Goal: Navigation & Orientation: Find specific page/section

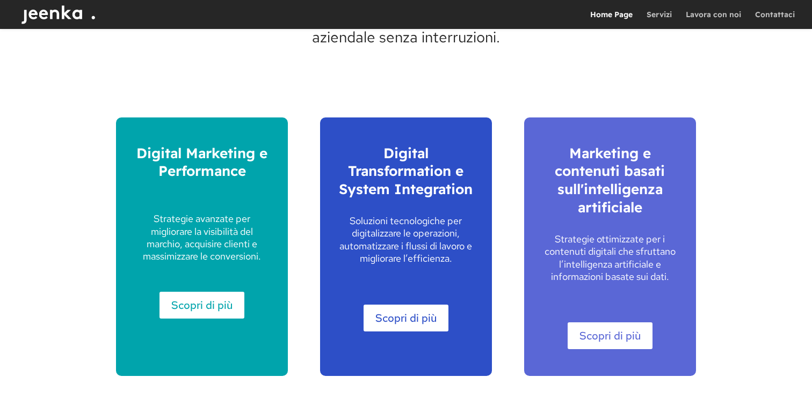
scroll to position [1403, 0]
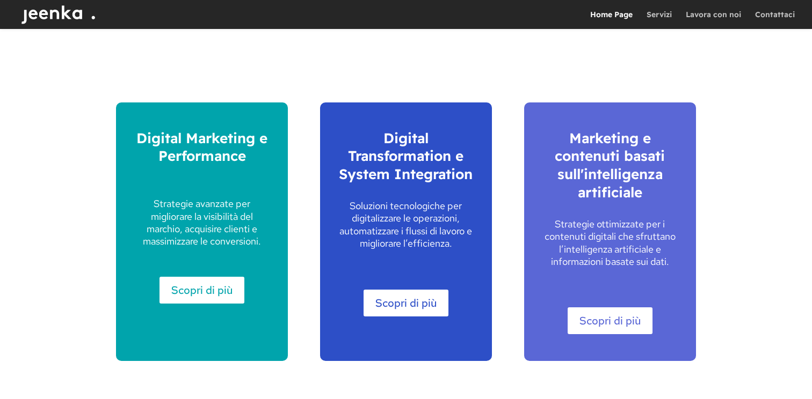
click at [603, 318] on link "Scopri di più" at bounding box center [609, 321] width 85 height 27
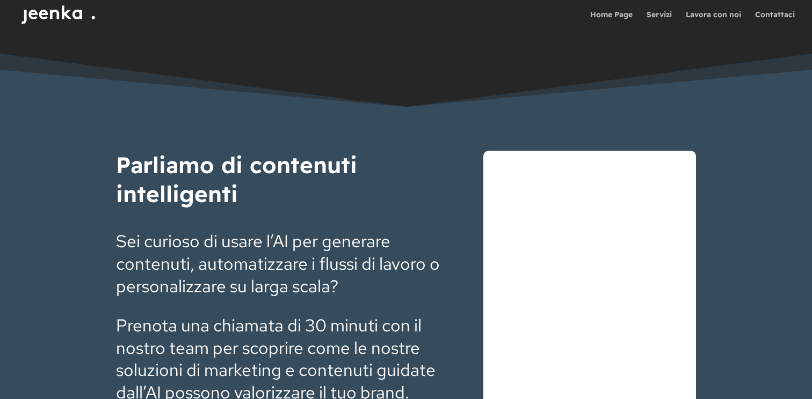
scroll to position [1586, 0]
drag, startPoint x: 607, startPoint y: 16, endPoint x: 613, endPoint y: 16, distance: 6.5
click at [607, 16] on link "Home Page" at bounding box center [611, 20] width 42 height 18
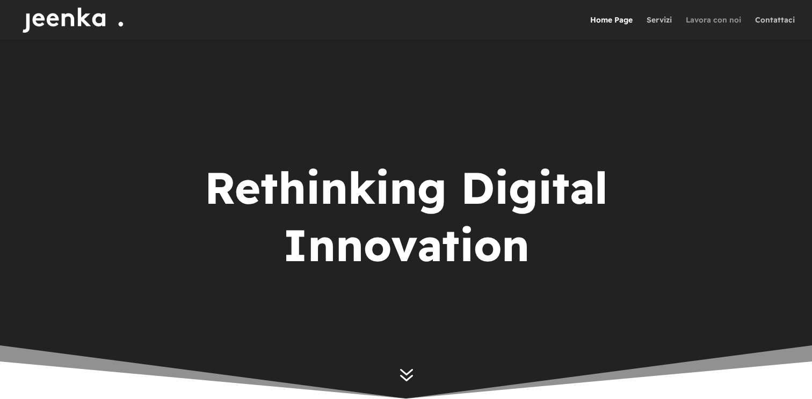
click at [720, 19] on link "Lavora con noi" at bounding box center [713, 28] width 55 height 24
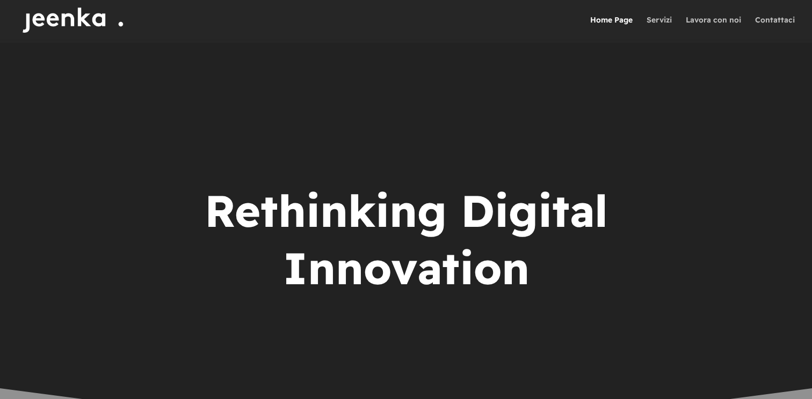
scroll to position [3, 0]
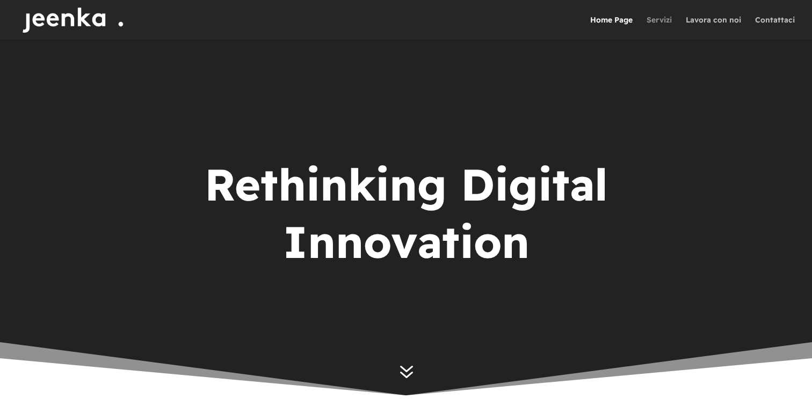
click at [660, 19] on link "Servizi" at bounding box center [658, 28] width 25 height 24
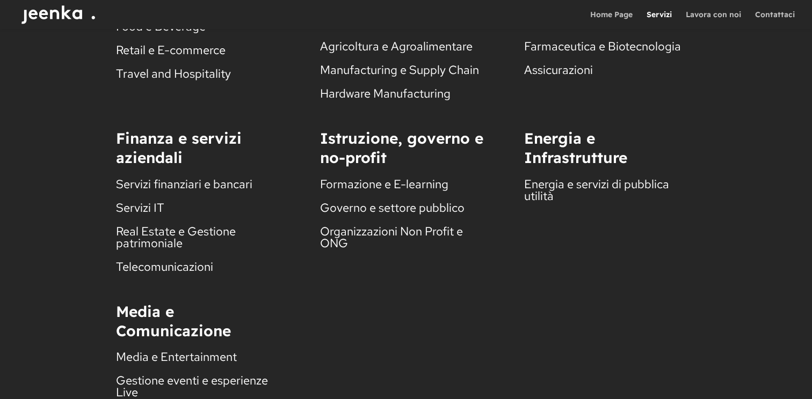
scroll to position [1407, 0]
